Goal: Find contact information: Obtain details needed to contact an individual or organization

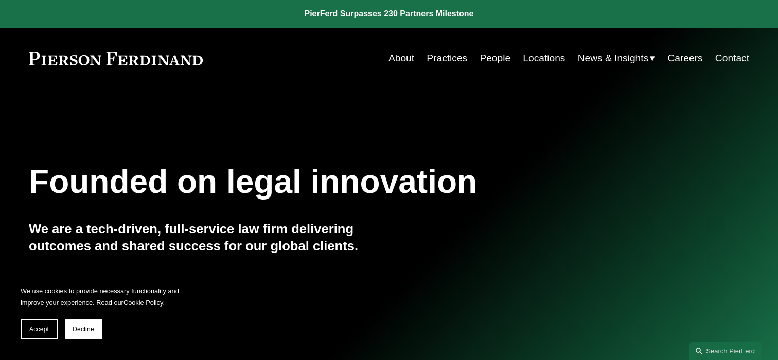
click at [501, 60] on link "People" at bounding box center [495, 58] width 31 height 20
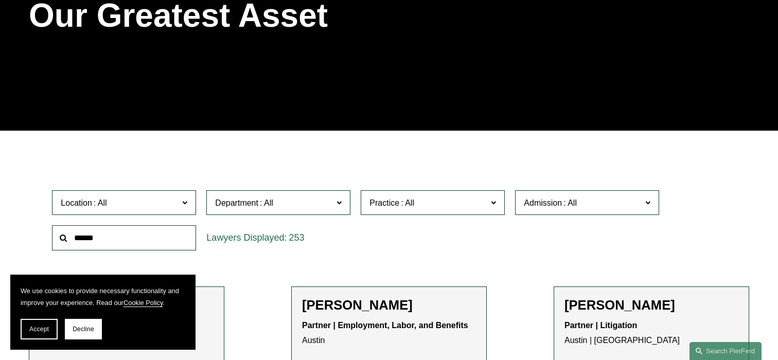
scroll to position [167, 0]
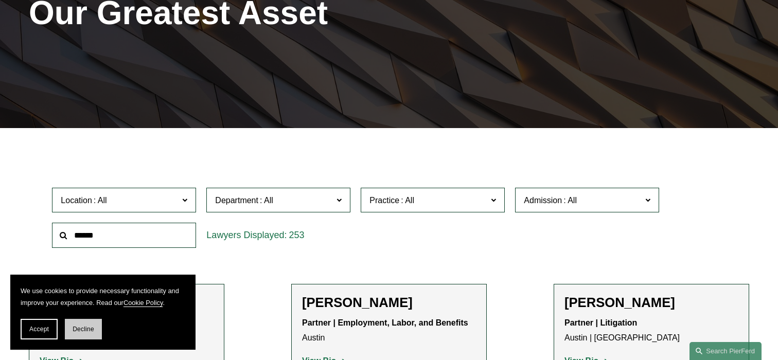
click at [81, 332] on span "Decline" at bounding box center [84, 329] width 22 height 7
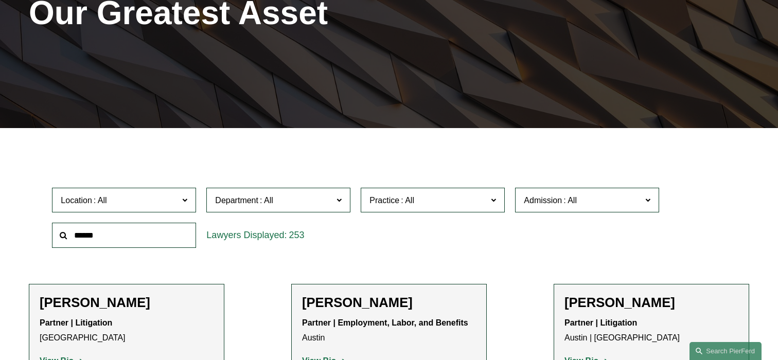
click at [112, 241] on input "text" at bounding box center [124, 235] width 144 height 25
type input "*****"
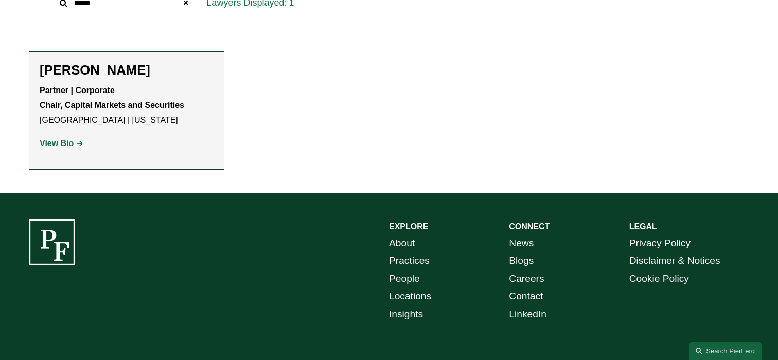
scroll to position [418, 0]
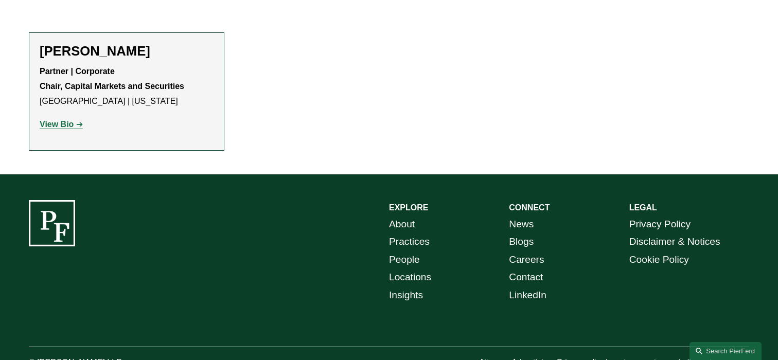
click at [58, 123] on strong "View Bio" at bounding box center [57, 124] width 34 height 9
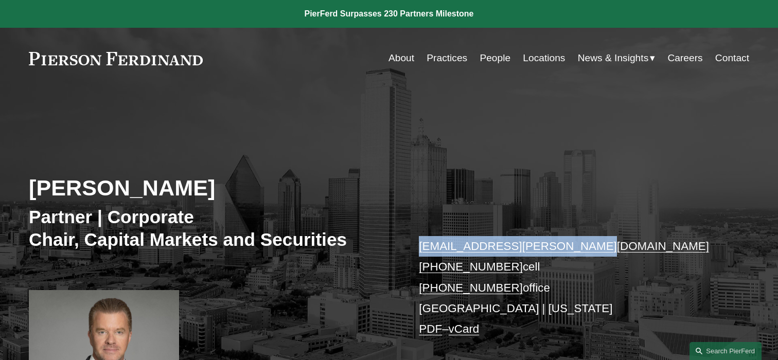
click at [720, 62] on link "Contact" at bounding box center [732, 58] width 34 height 20
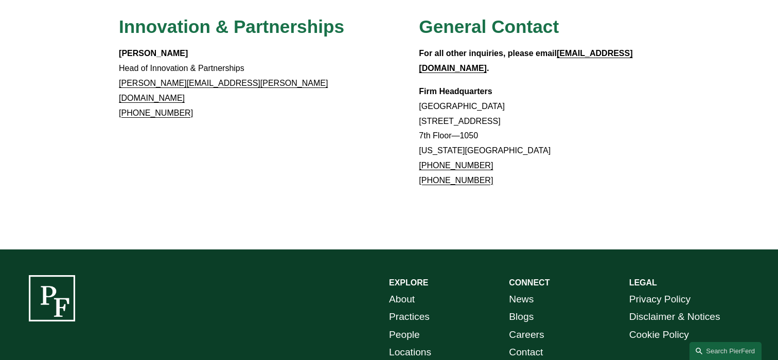
scroll to position [1029, 0]
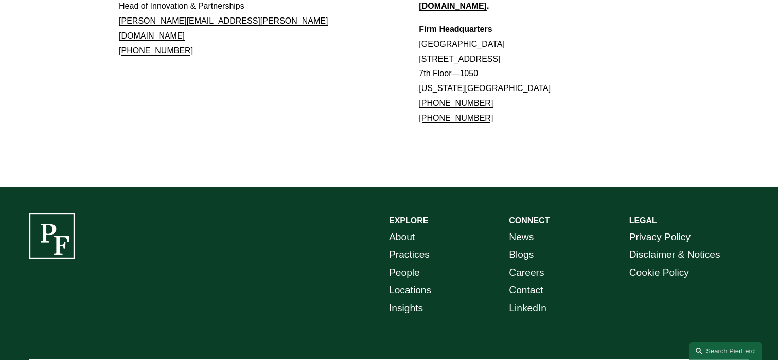
click at [412, 281] on link "Locations" at bounding box center [410, 290] width 42 height 18
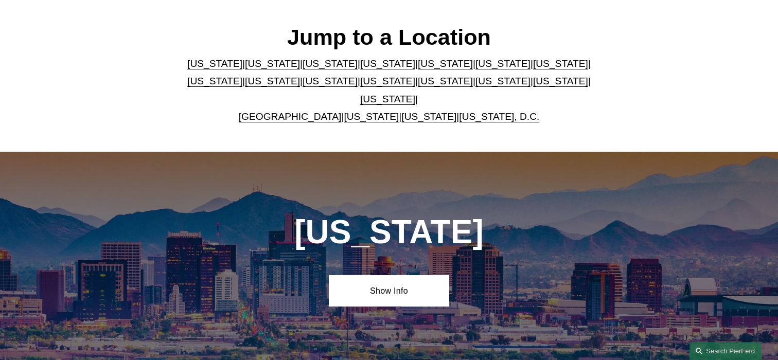
scroll to position [314, 0]
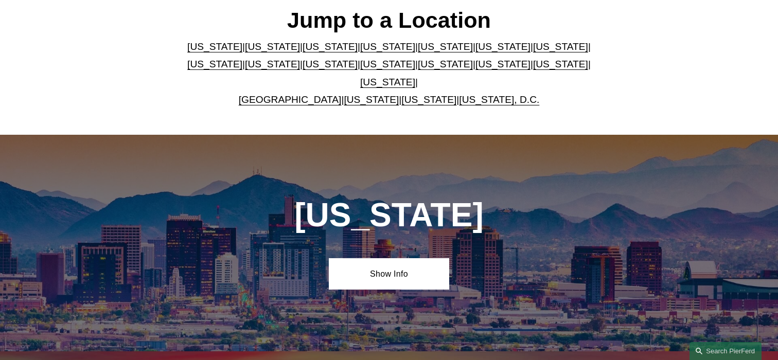
click at [415, 77] on link "[US_STATE]" at bounding box center [387, 82] width 55 height 11
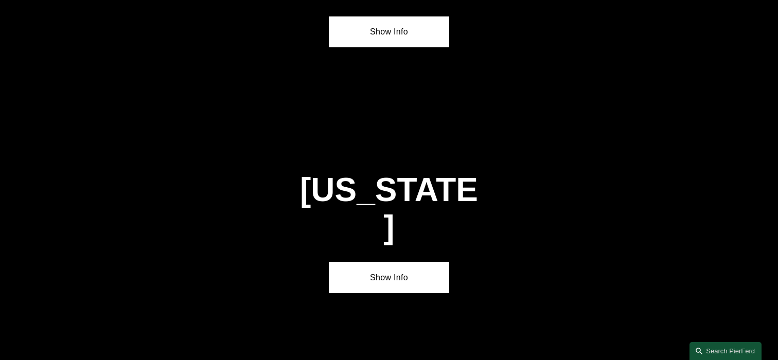
scroll to position [3475, 0]
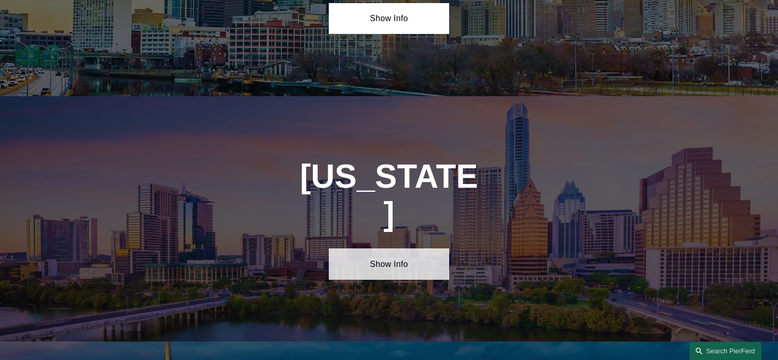
click at [388, 249] on link "Show Info" at bounding box center [389, 264] width 120 height 31
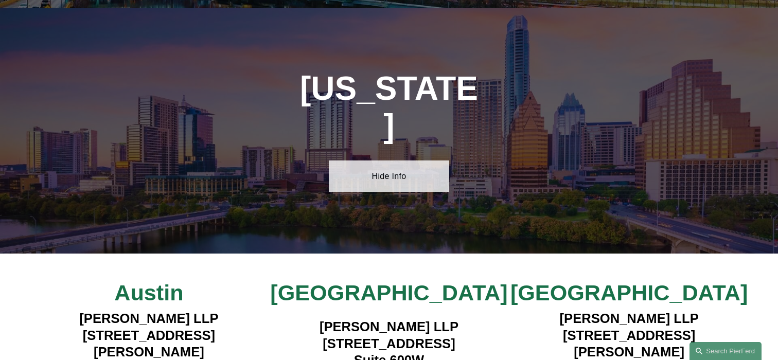
scroll to position [3572, 0]
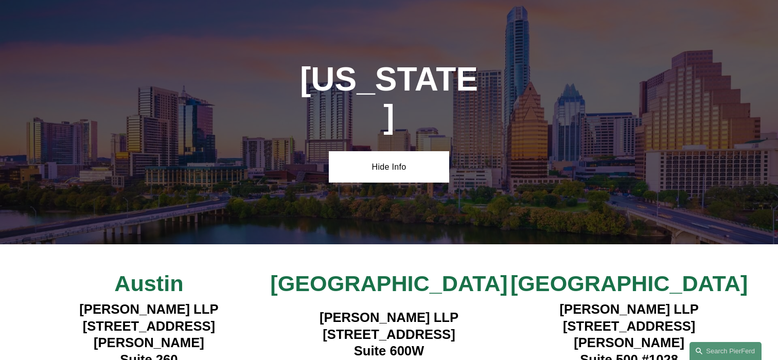
drag, startPoint x: 306, startPoint y: 208, endPoint x: 495, endPoint y: 204, distance: 189.4
click at [495, 309] on h4 "[PERSON_NAME] LLP [STREET_ADDRESS]" at bounding box center [389, 342] width 240 height 67
copy h4 "[STREET_ADDRESS]"
